Goal: Check status: Check status

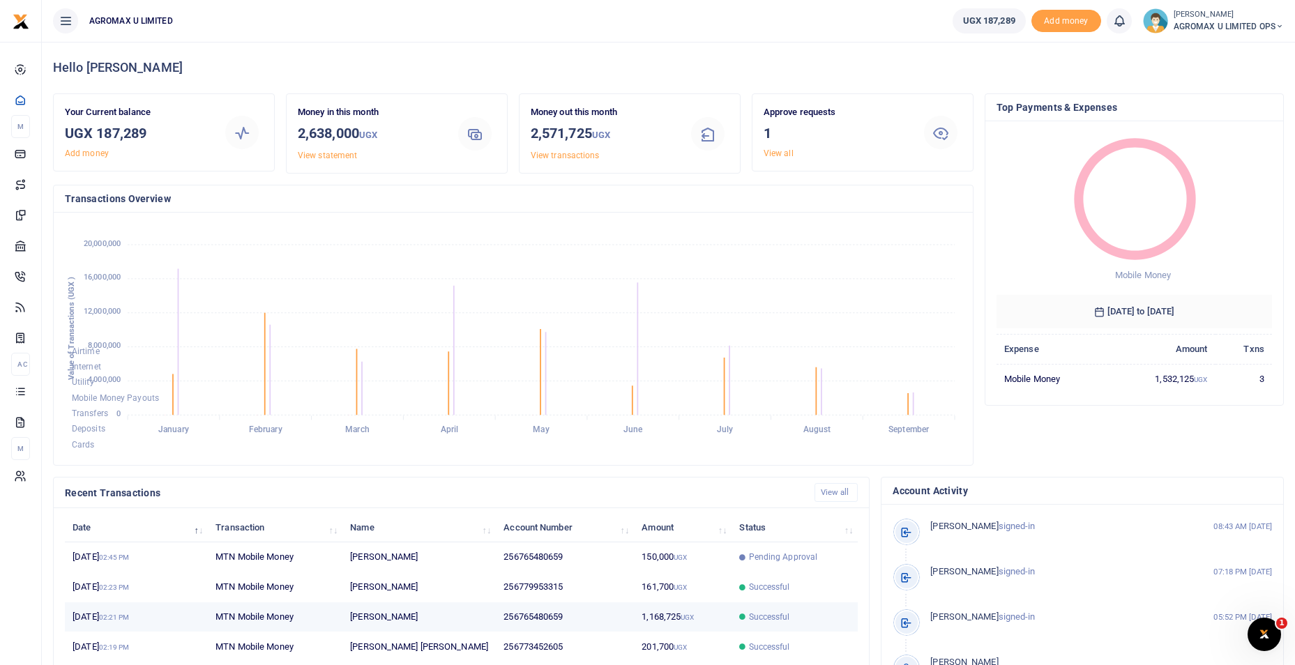
click at [773, 615] on span "Successful" at bounding box center [769, 617] width 41 height 13
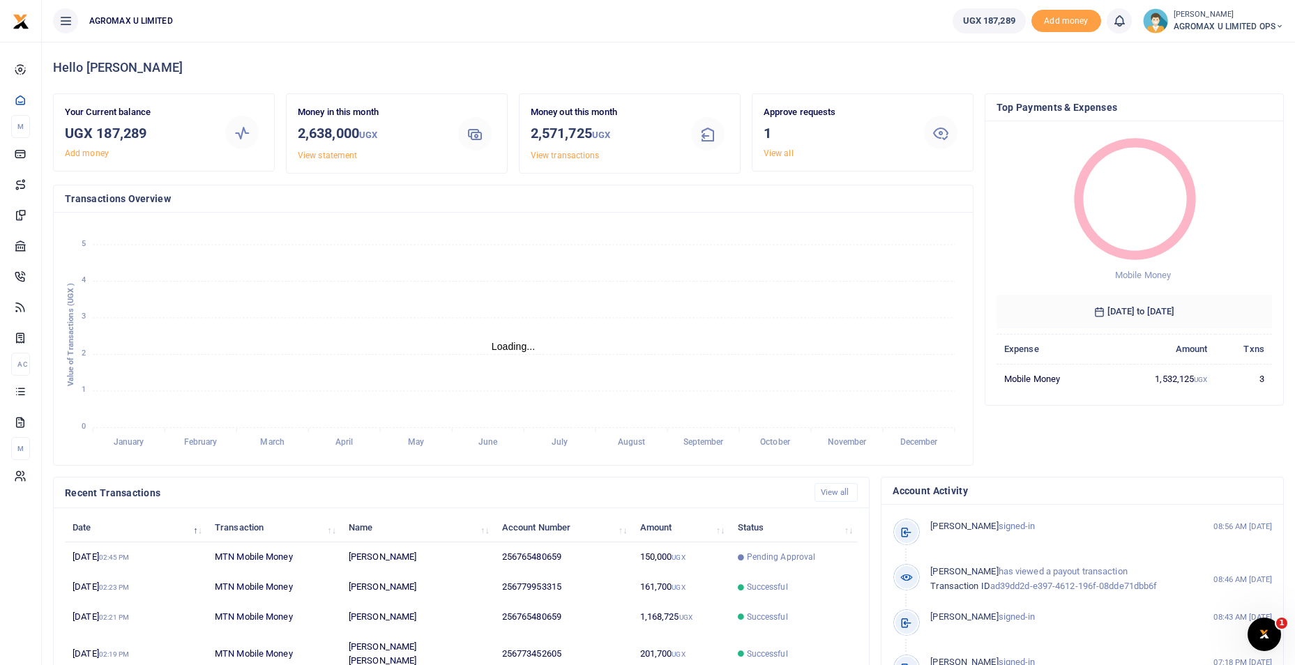
scroll to position [11, 11]
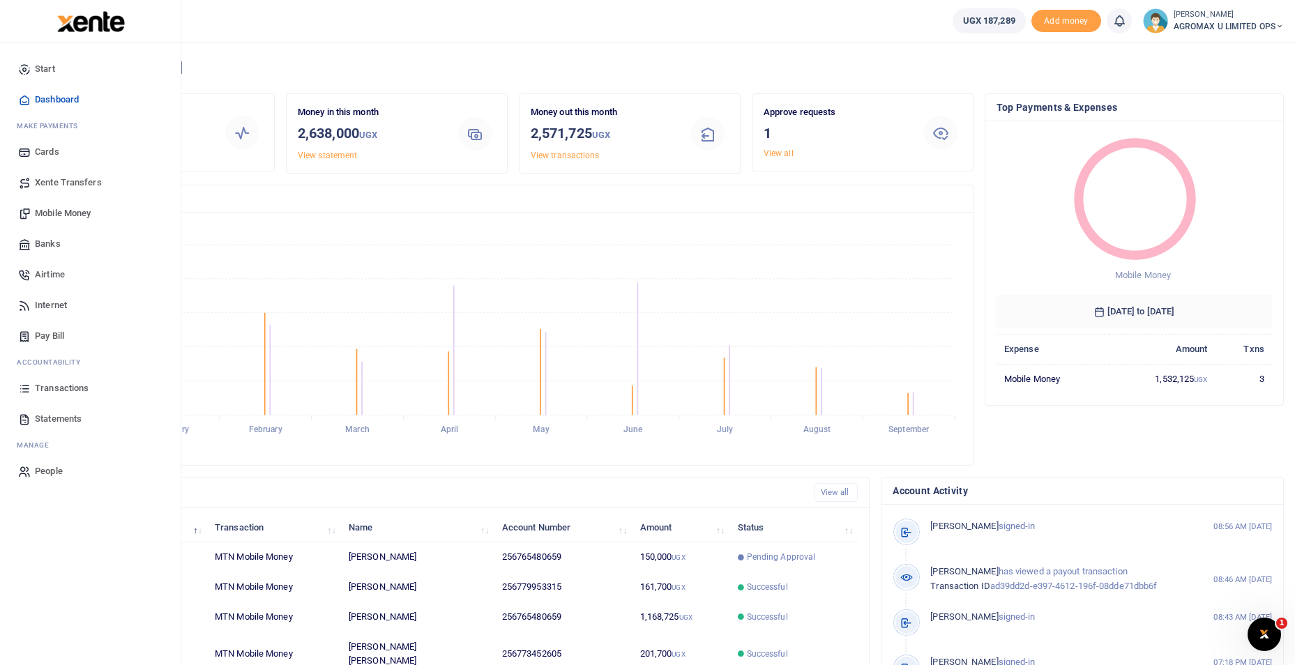
click at [77, 212] on span "Mobile Money" at bounding box center [63, 213] width 56 height 14
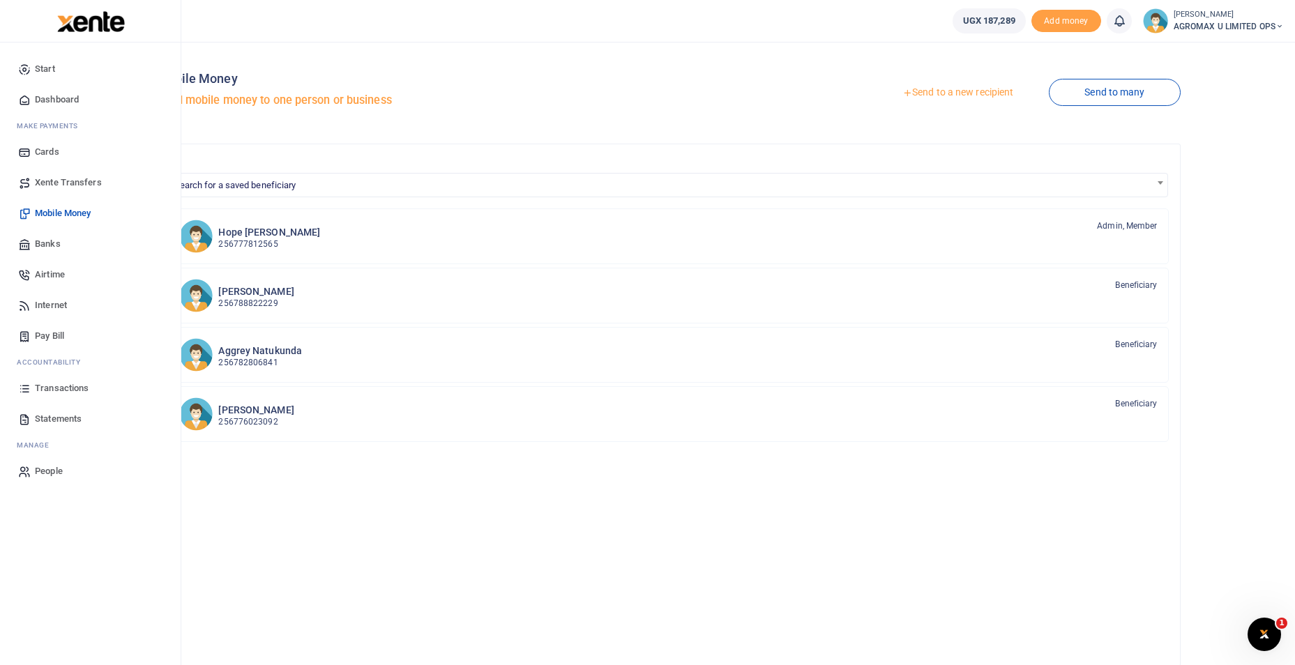
click at [50, 98] on span "Dashboard" at bounding box center [57, 100] width 44 height 14
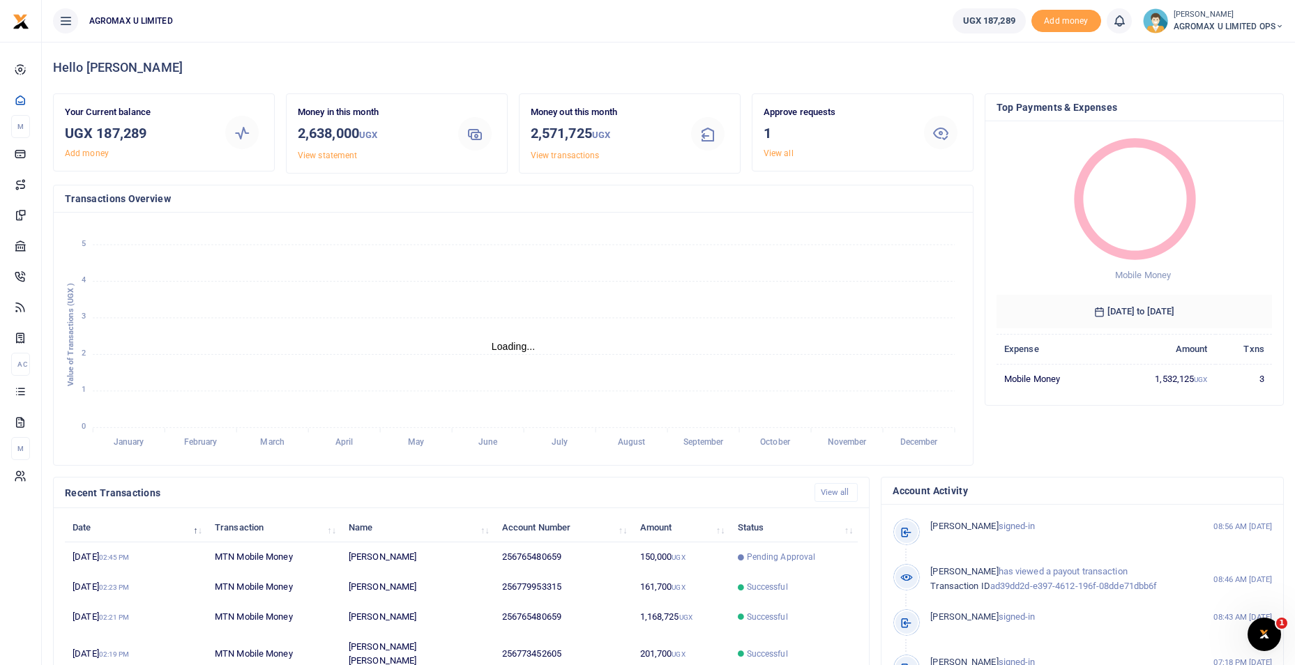
scroll to position [11, 11]
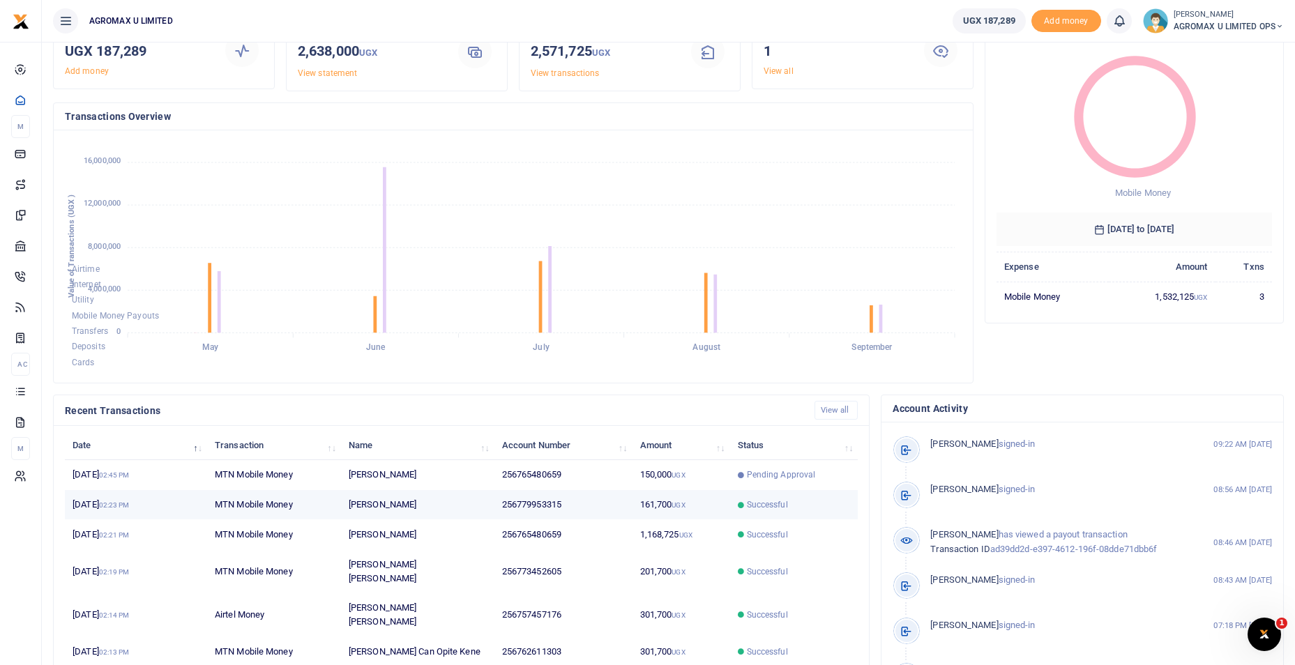
scroll to position [168, 0]
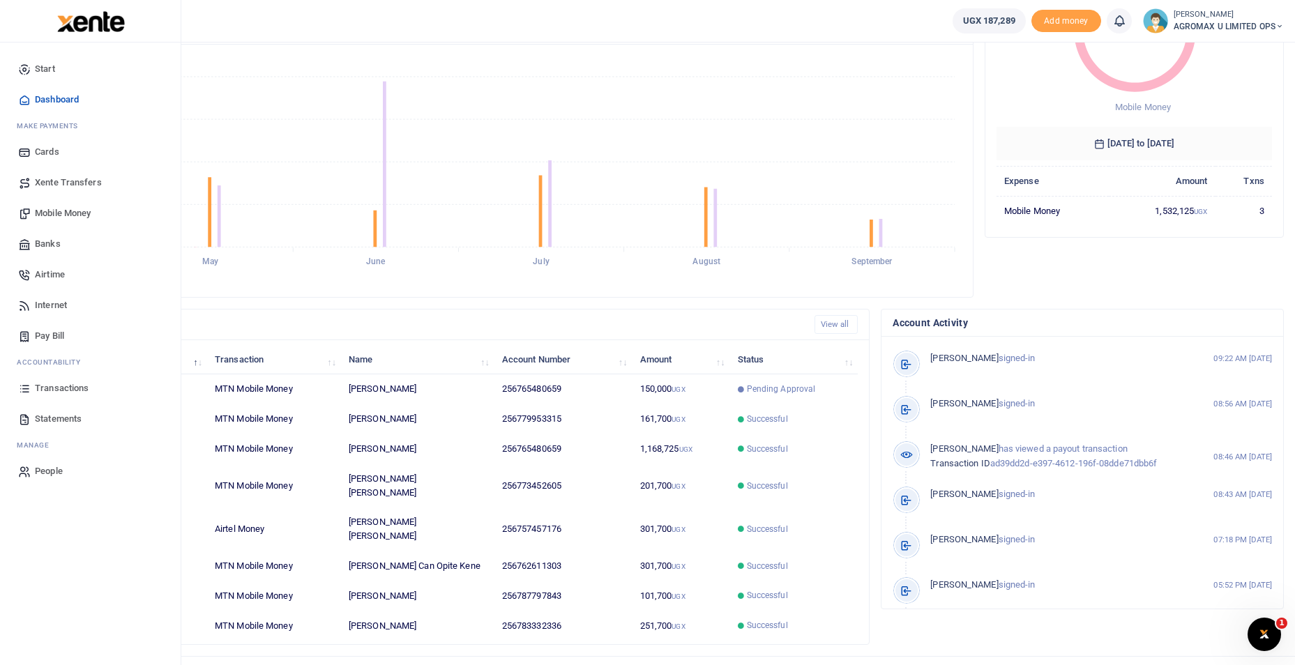
click at [61, 386] on span "Transactions" at bounding box center [62, 389] width 54 height 14
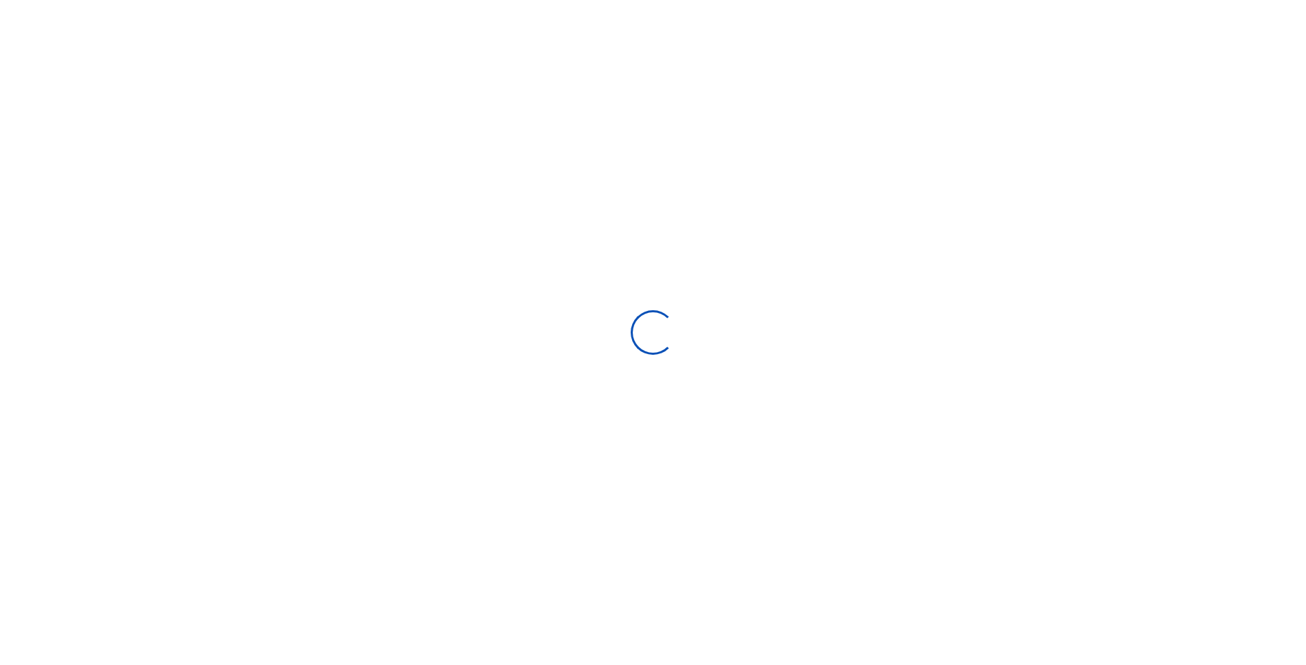
type input "[DATE] - [DATE]"
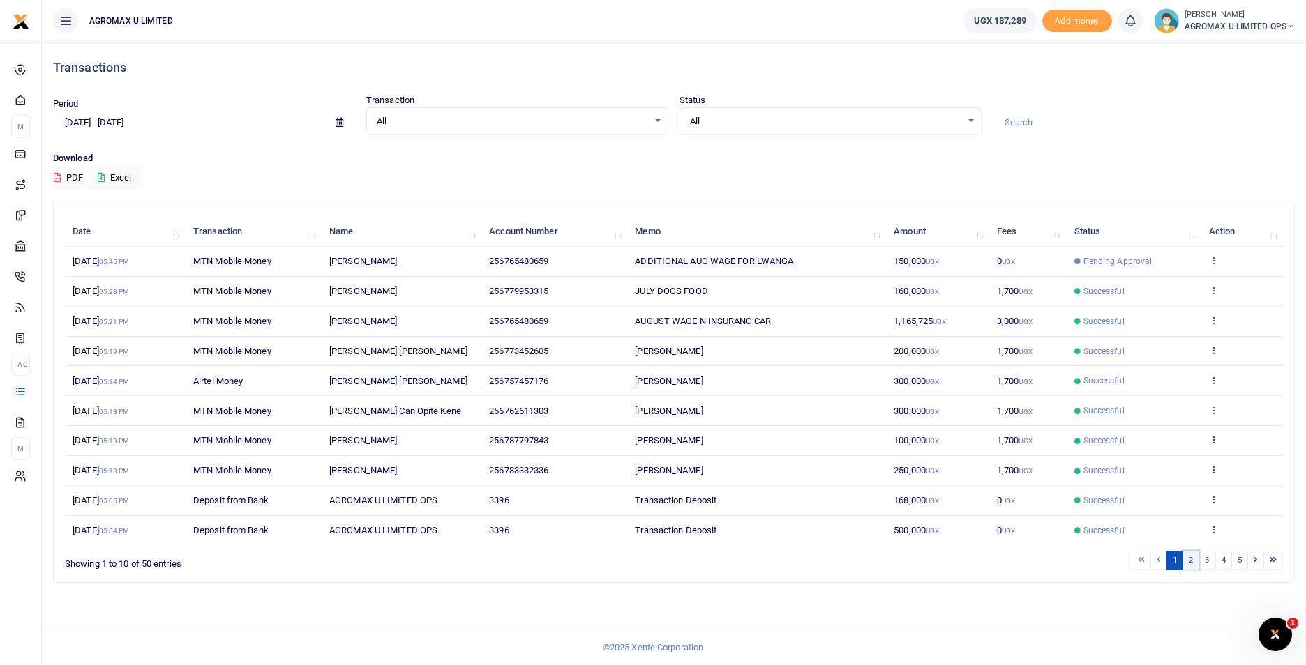
click at [1189, 562] on link "2" at bounding box center [1190, 560] width 17 height 19
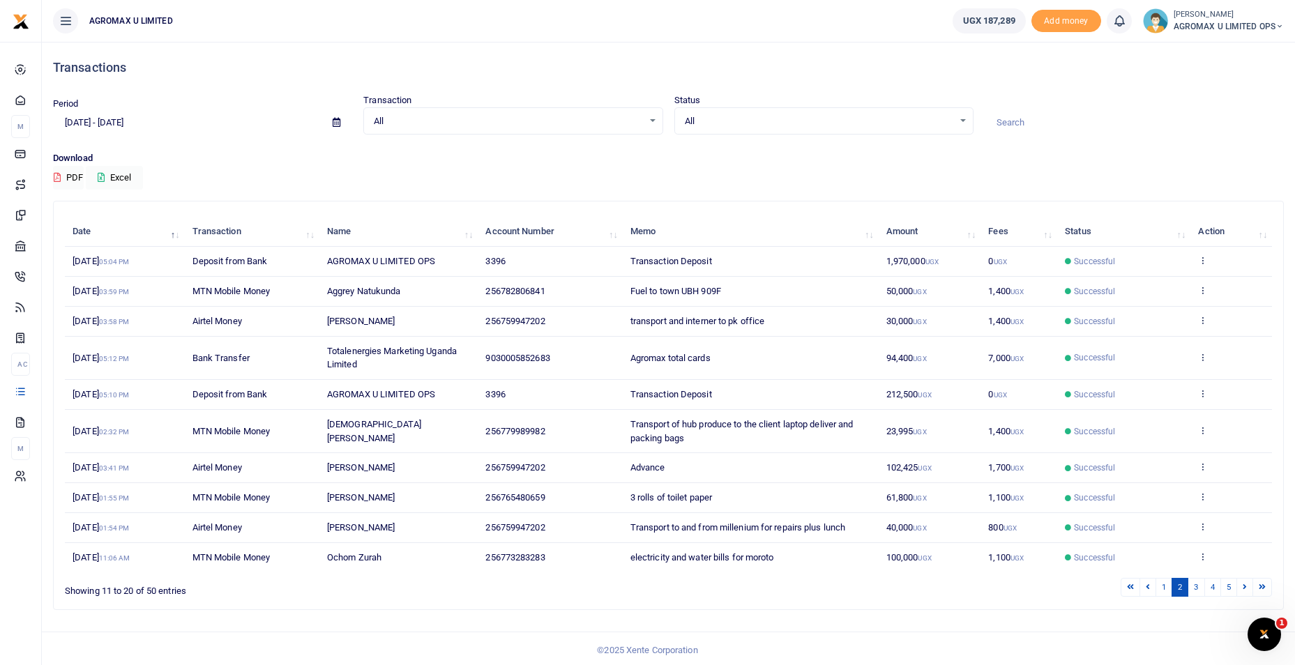
click at [1209, 359] on td "View details Send again" at bounding box center [1232, 358] width 82 height 43
click at [1203, 357] on icon at bounding box center [1202, 357] width 9 height 10
click at [1166, 379] on link "View details" at bounding box center [1152, 380] width 110 height 20
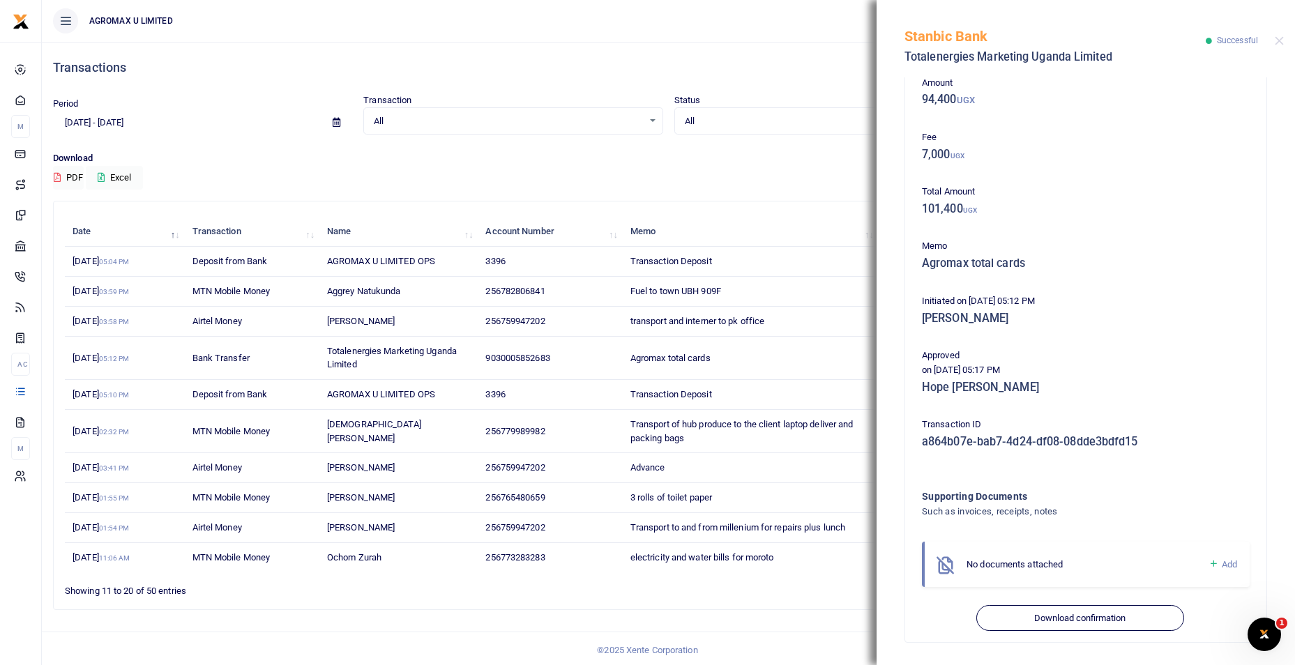
scroll to position [3, 0]
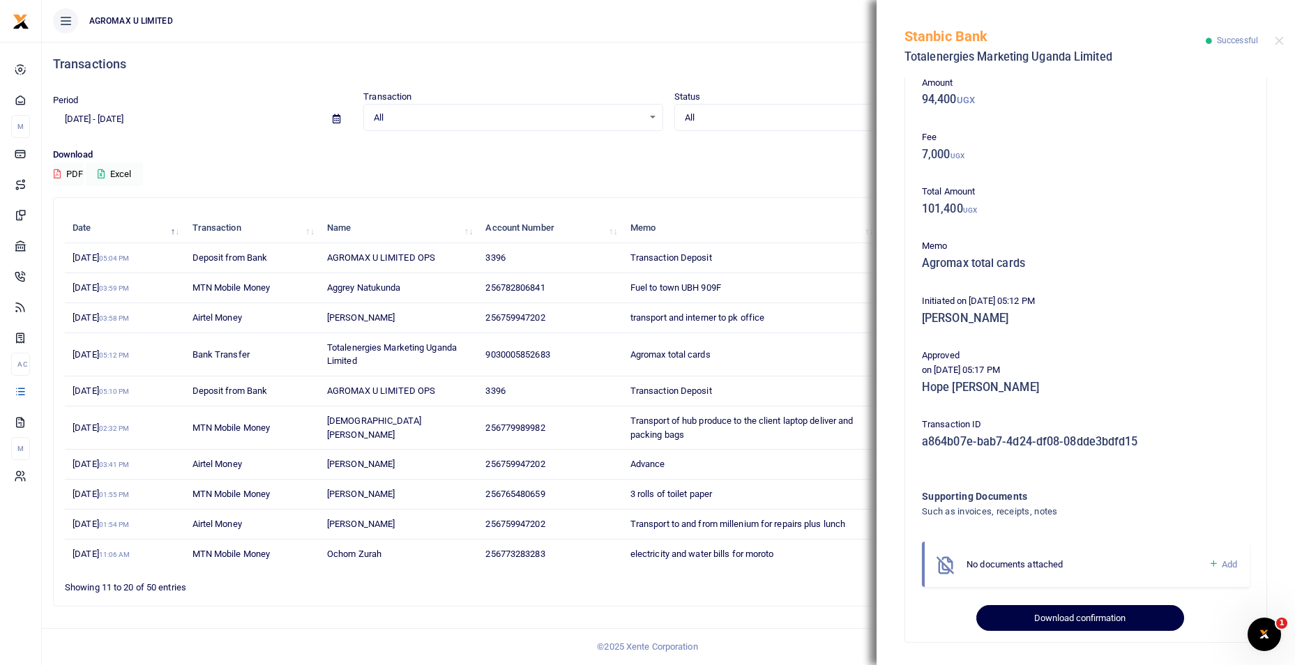
click at [1068, 616] on button "Download confirmation" at bounding box center [1080, 618] width 207 height 27
click at [1279, 41] on button "Close" at bounding box center [1279, 40] width 9 height 9
